Goal: Find specific page/section: Find specific page/section

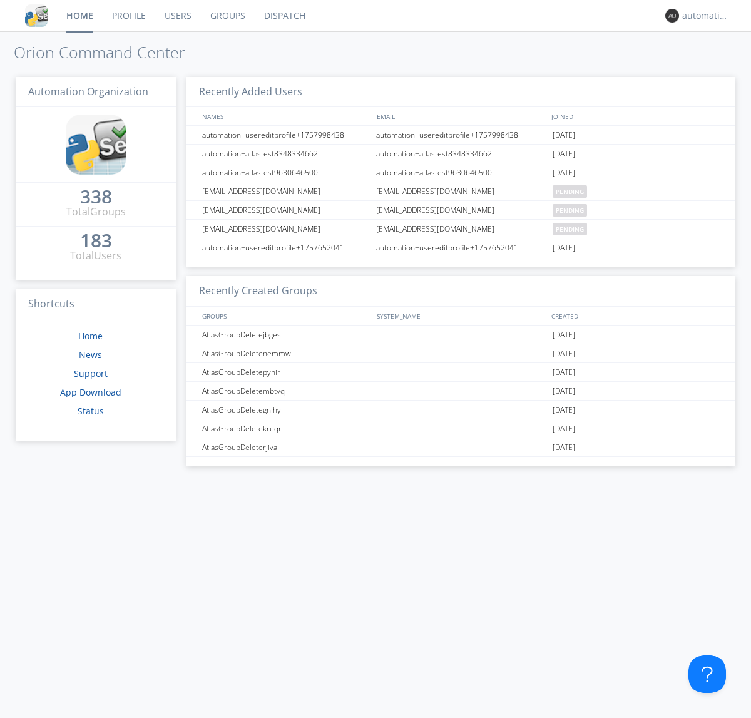
click at [283, 16] on link "Dispatch" at bounding box center [285, 15] width 60 height 31
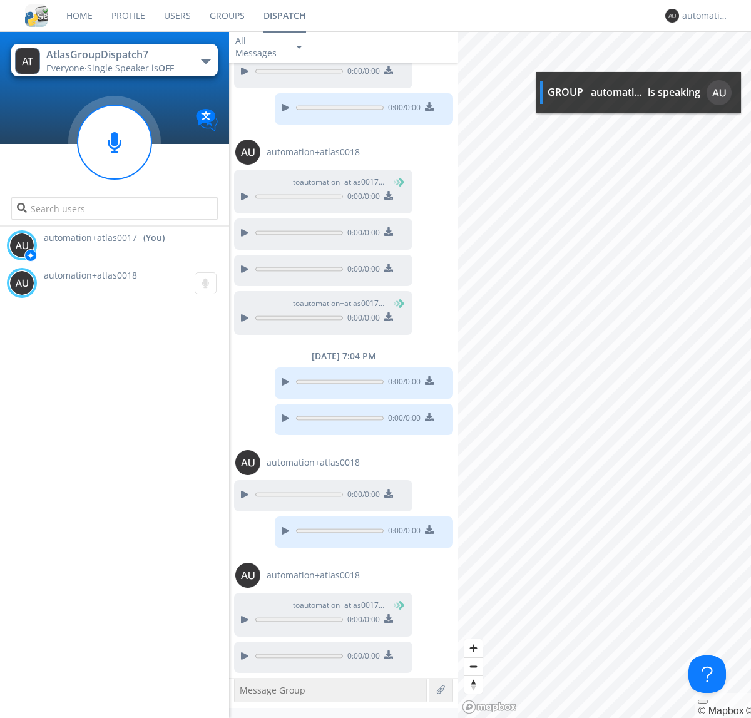
scroll to position [182, 0]
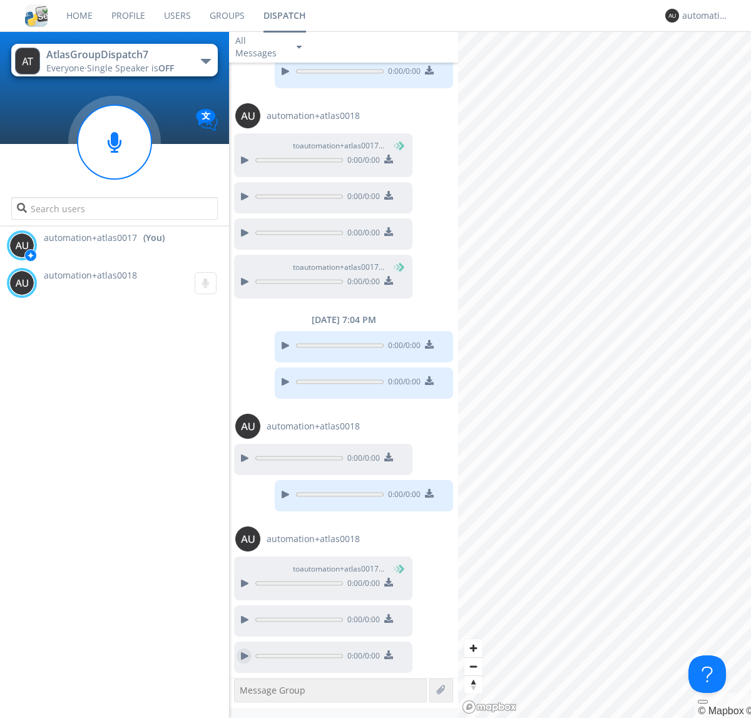
click at [244, 656] on div at bounding box center [244, 655] width 15 height 15
click at [702, 16] on div "automation+atlas0017" at bounding box center [705, 15] width 47 height 13
